Goal: Task Accomplishment & Management: Manage account settings

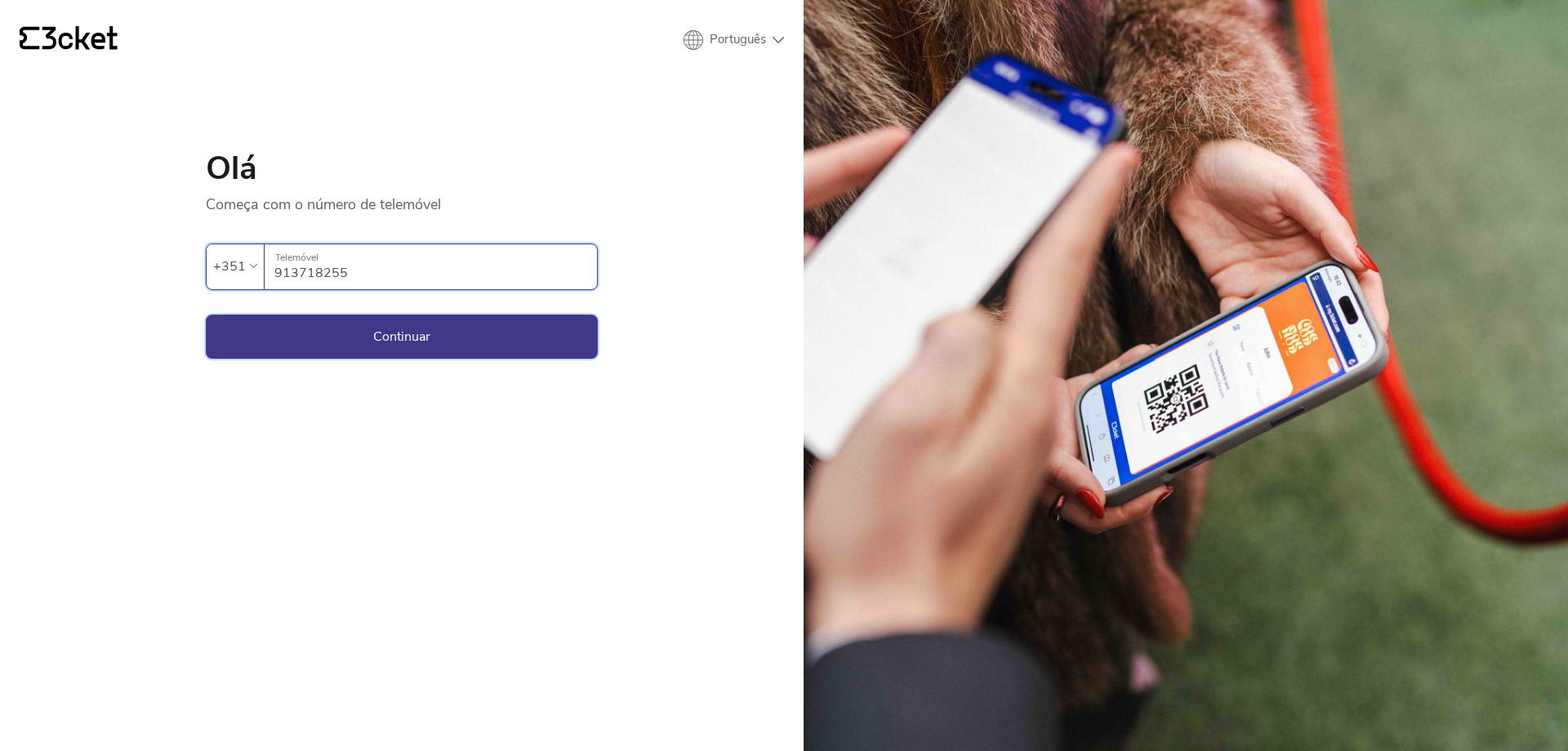
type input "913718255"
click at [466, 317] on button "Continuar" at bounding box center [401, 336] width 392 height 44
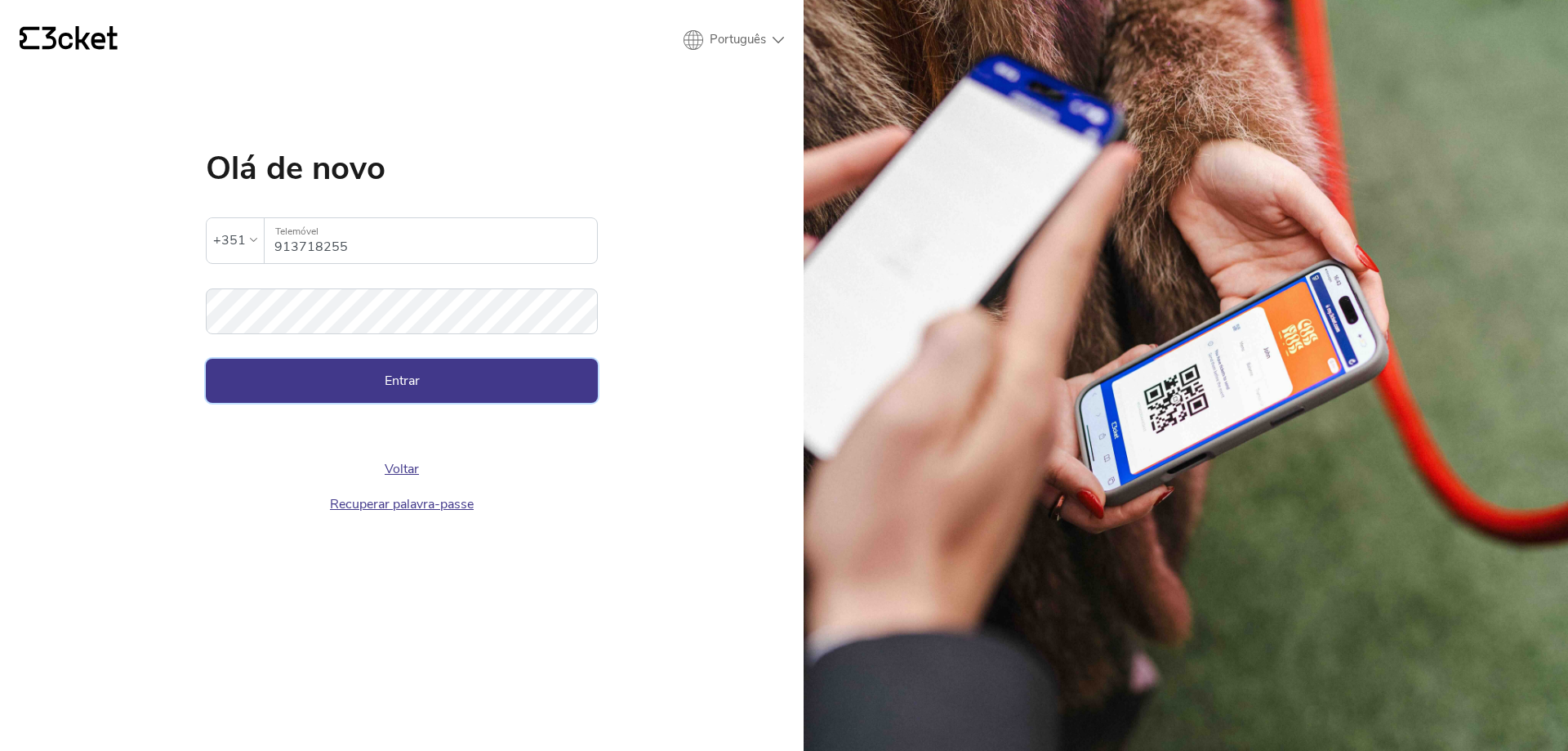
click at [405, 383] on button "Entrar" at bounding box center [401, 381] width 392 height 44
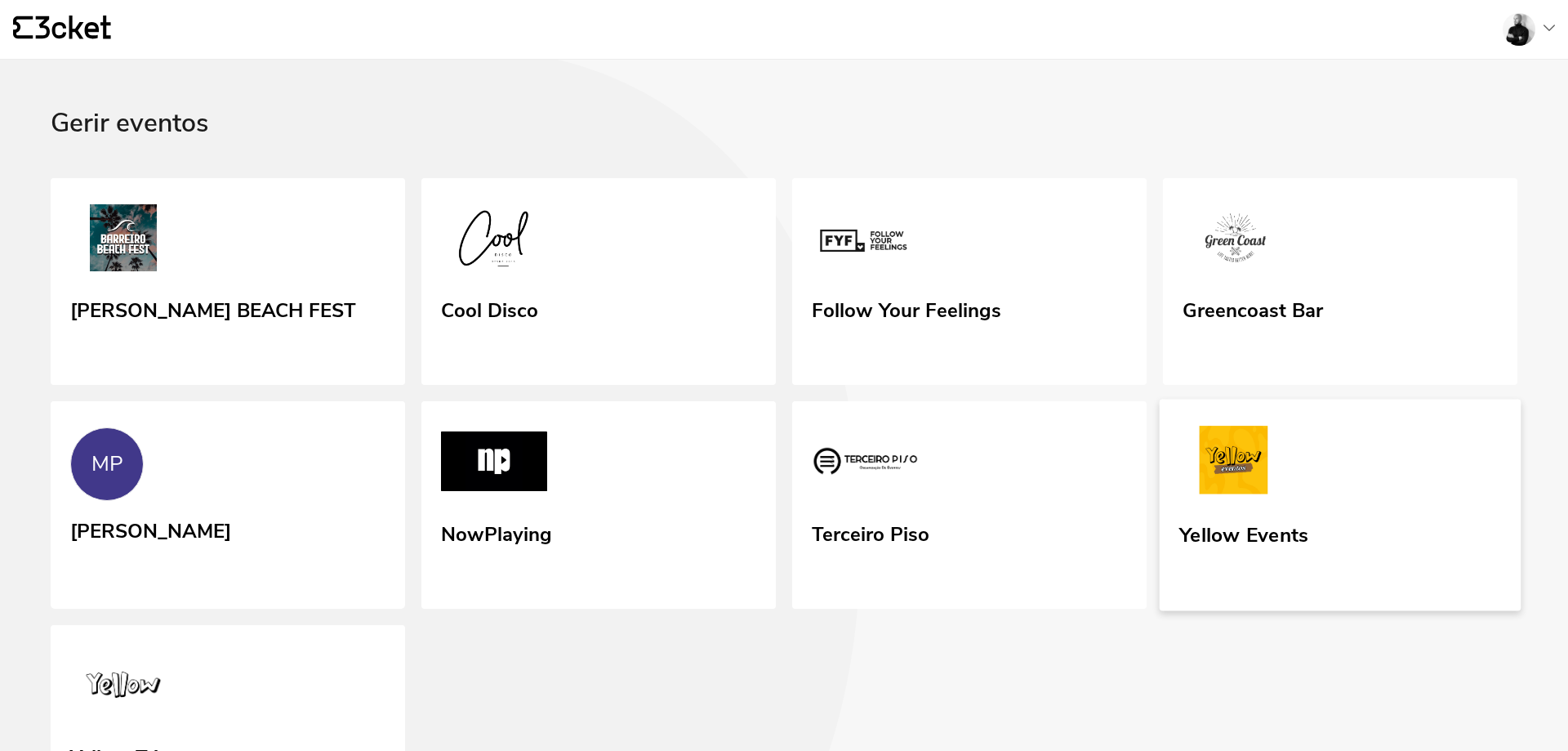
click at [1244, 451] on img at bounding box center [1233, 463] width 108 height 75
